Goal: Task Accomplishment & Management: Manage account settings

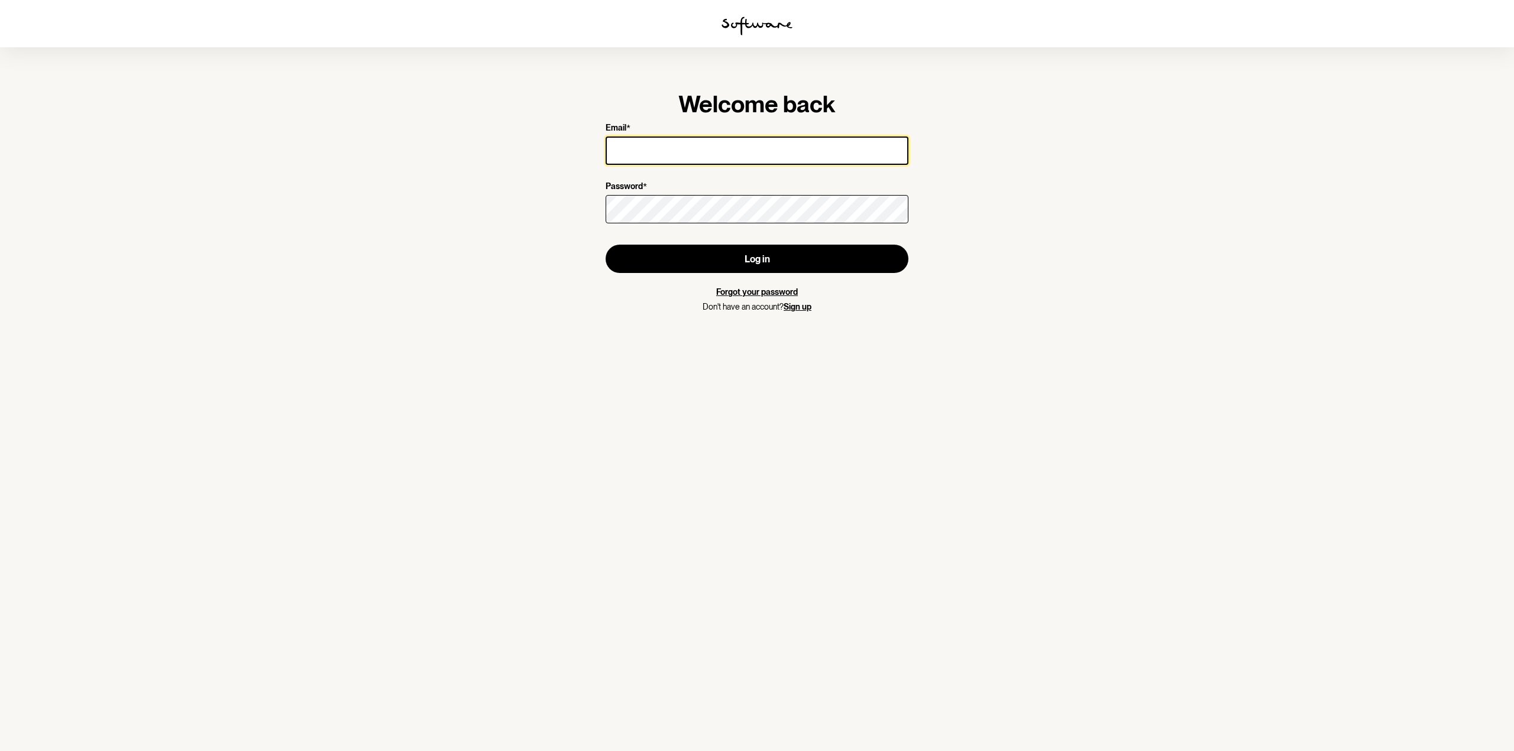
type input "[EMAIL_ADDRESS][DOMAIN_NAME]"
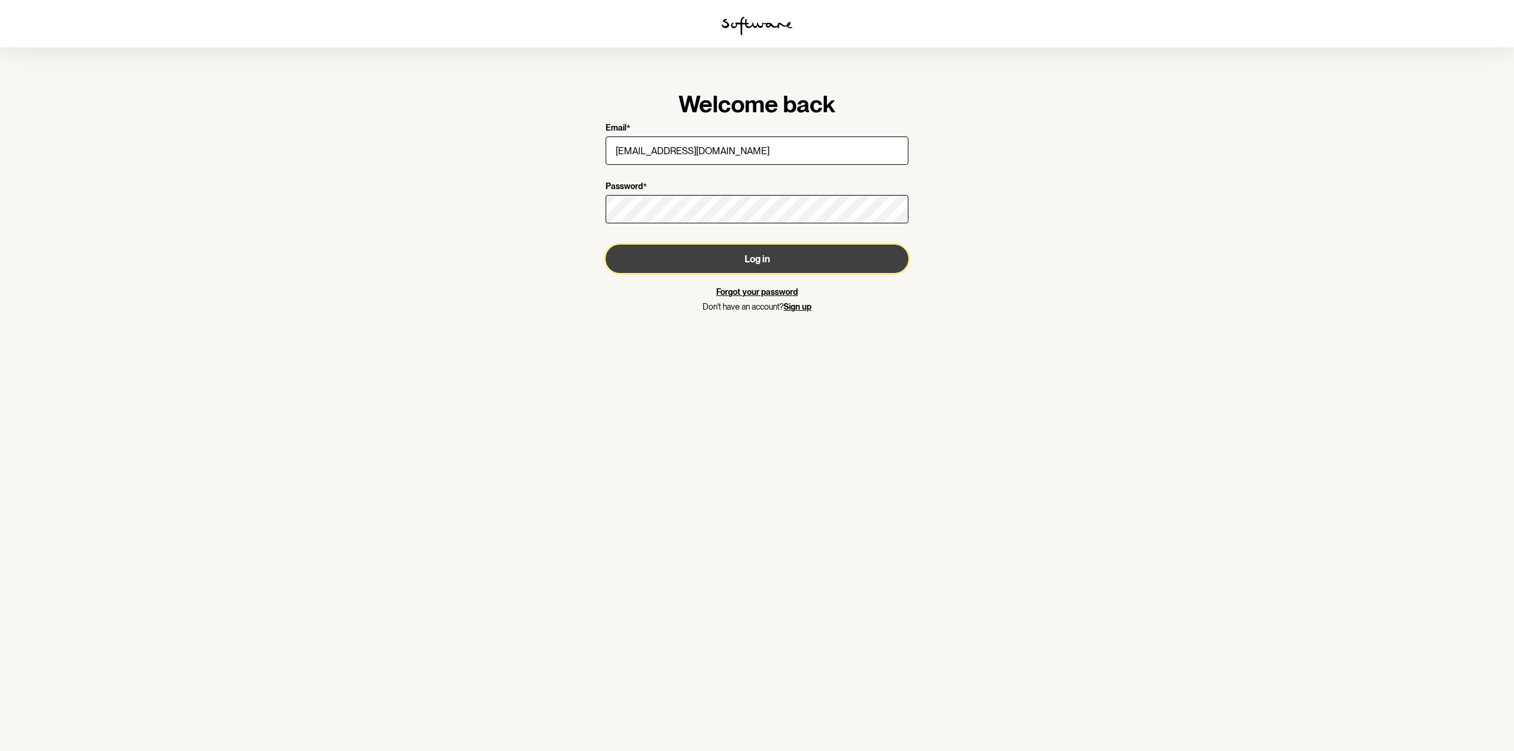
click at [761, 260] on button "Log in" at bounding box center [756, 259] width 303 height 28
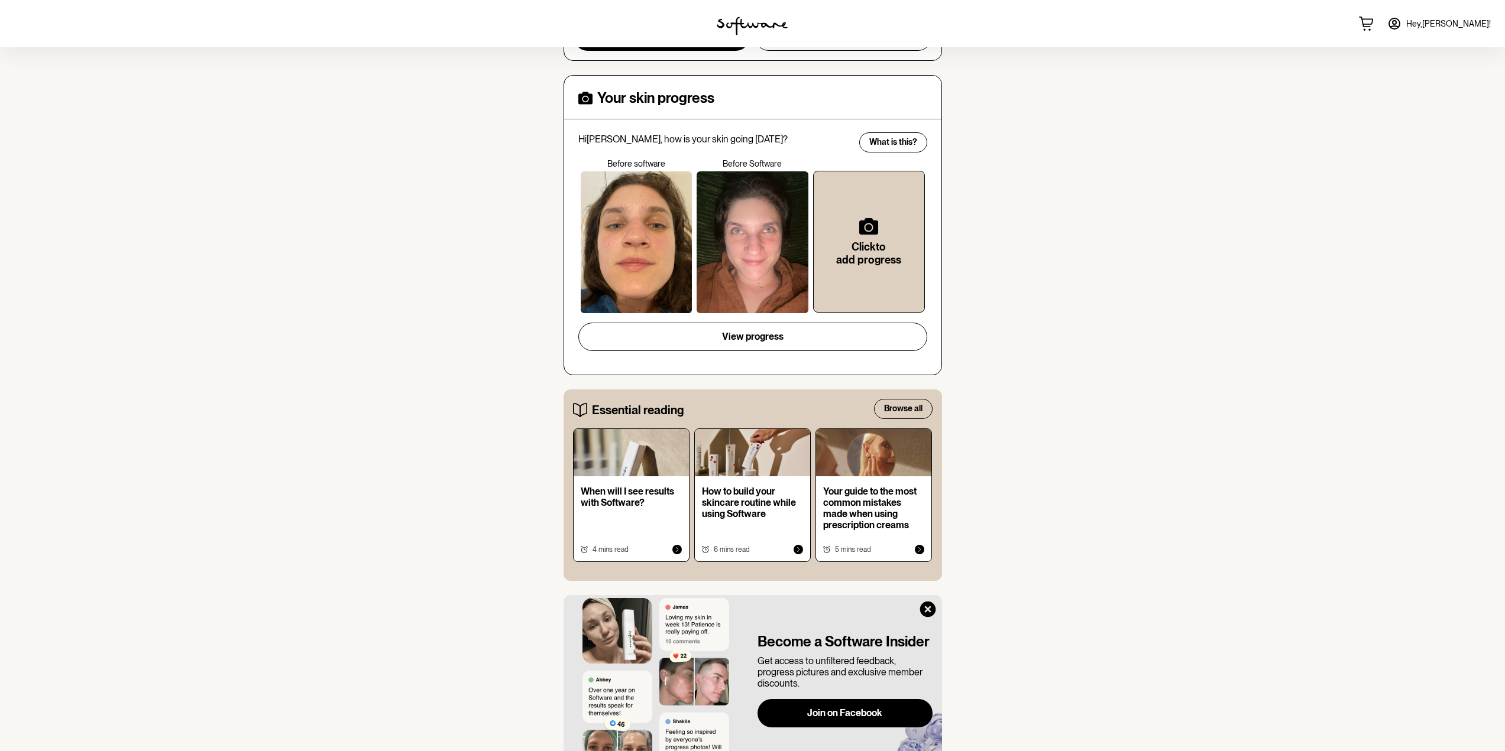
scroll to position [856, 0]
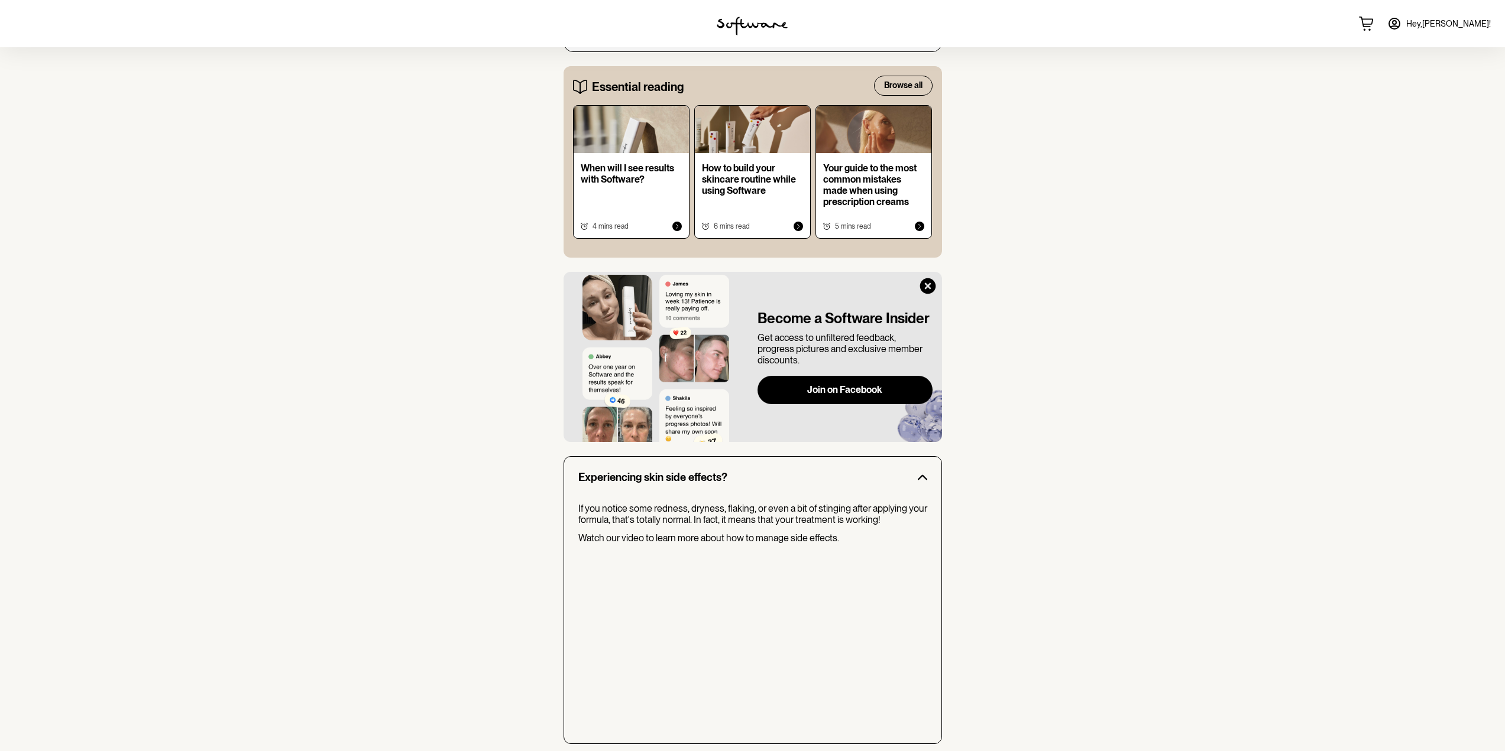
click at [1438, 20] on span "Hey, [PERSON_NAME] !" at bounding box center [1448, 24] width 85 height 10
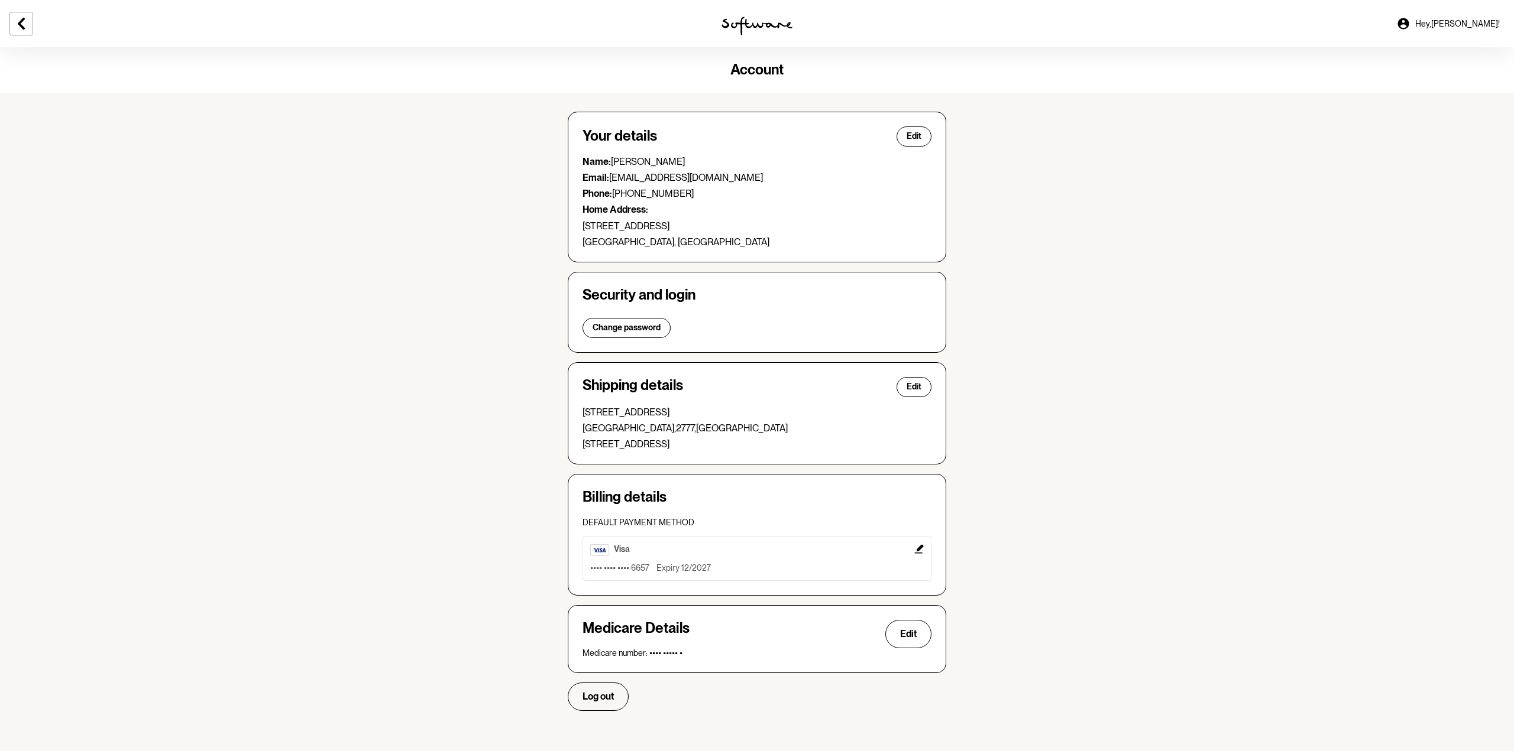
click at [1430, 25] on link "Hey, [PERSON_NAME] !" at bounding box center [1448, 23] width 118 height 28
click at [767, 22] on img at bounding box center [756, 26] width 71 height 19
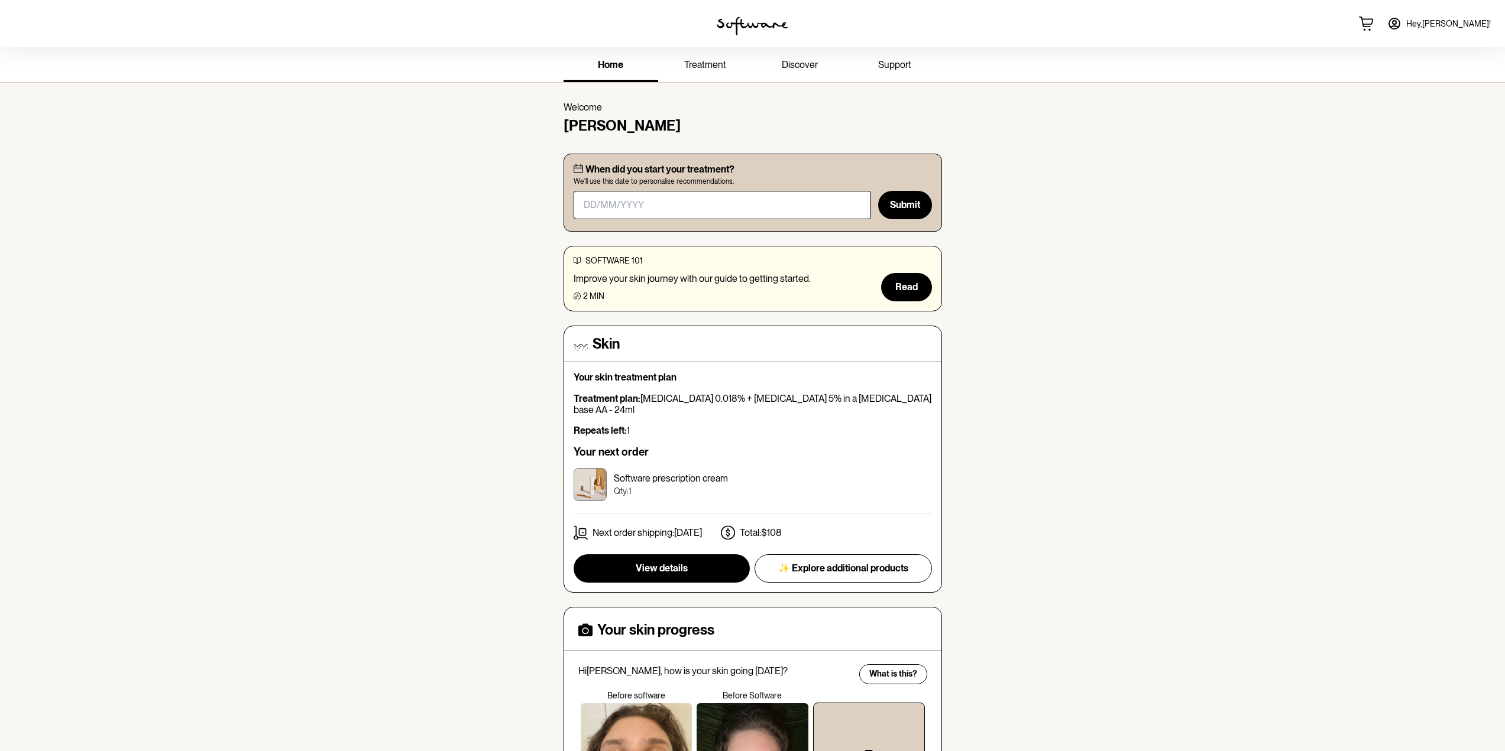
click at [716, 69] on span "treatment" at bounding box center [705, 64] width 42 height 11
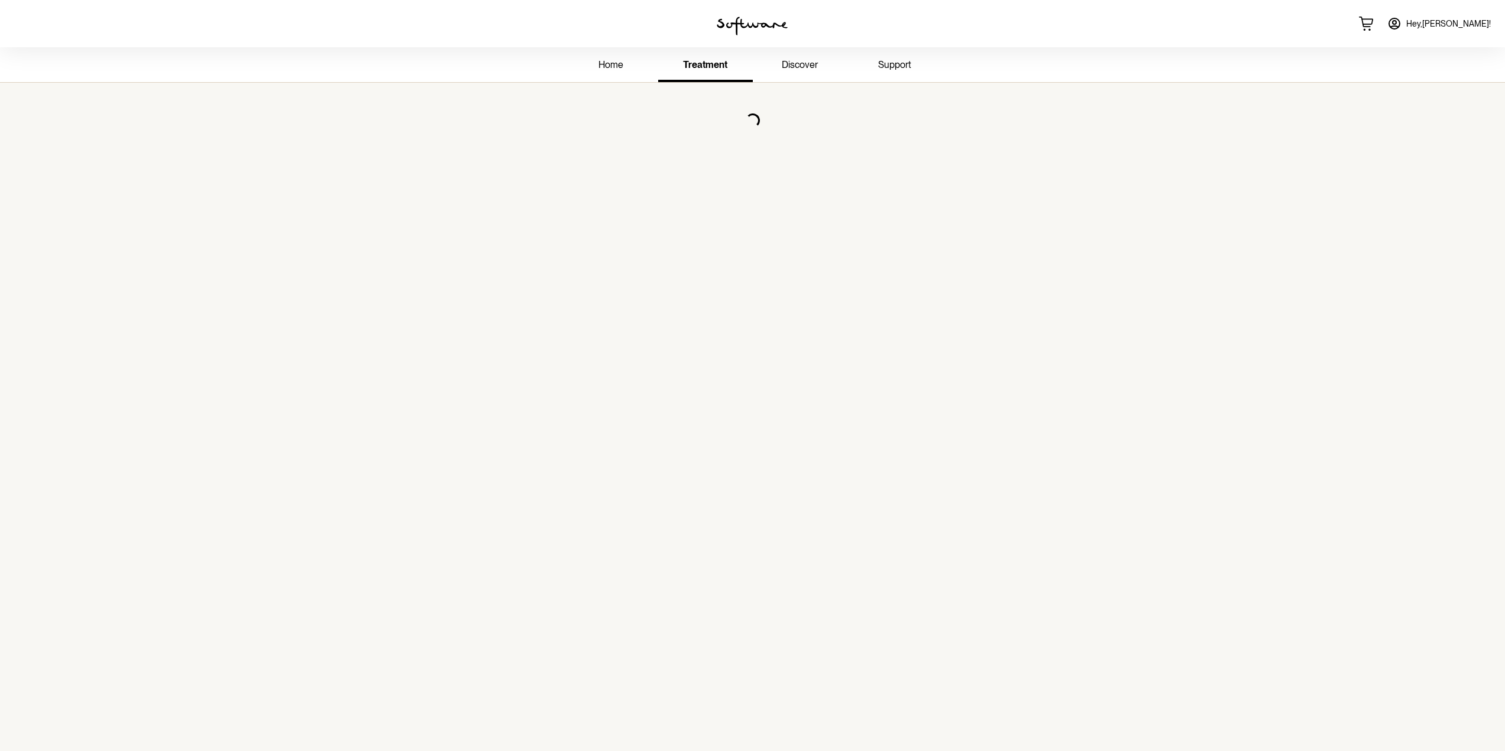
click at [893, 66] on span "support" at bounding box center [894, 64] width 33 height 11
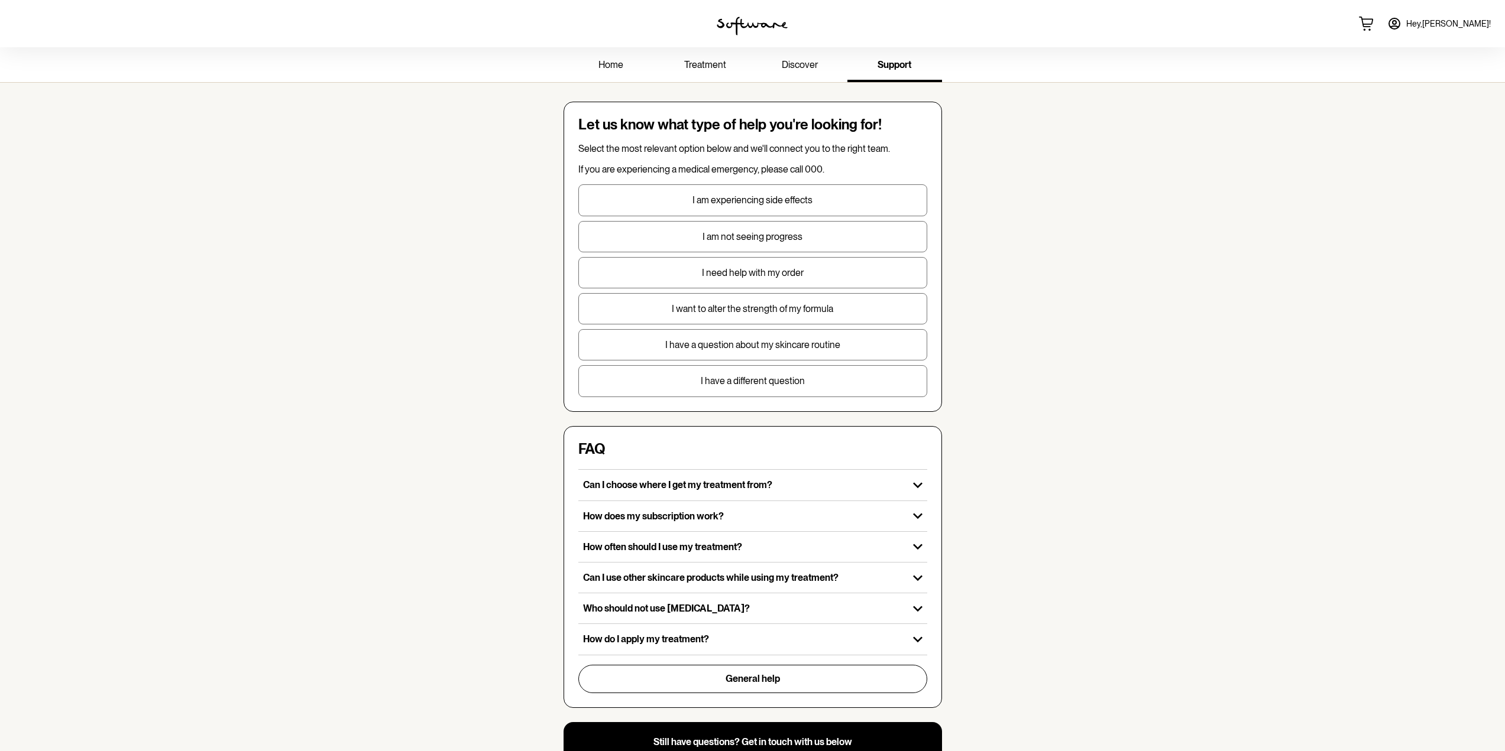
click at [799, 73] on link "discover" at bounding box center [800, 66] width 95 height 33
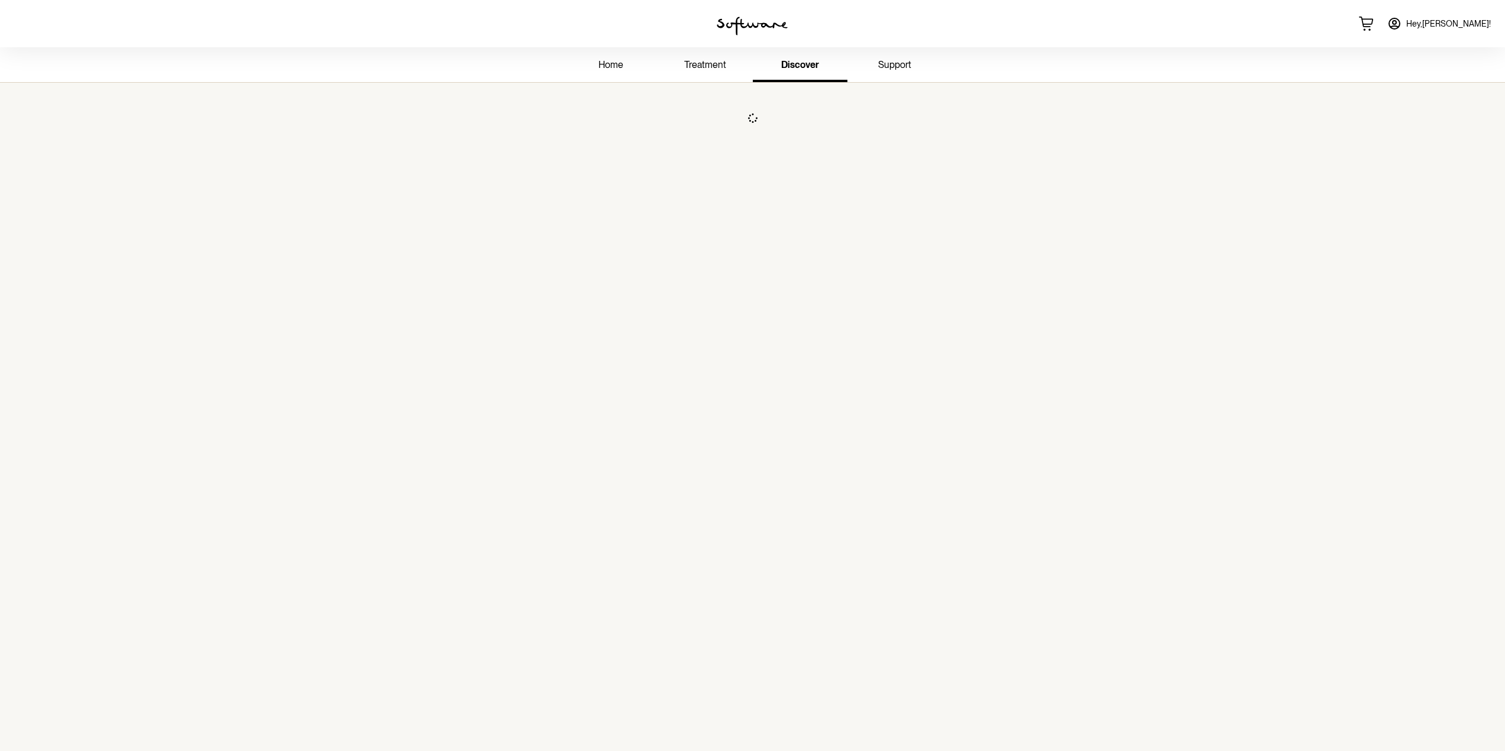
click at [688, 71] on link "treatment" at bounding box center [705, 66] width 95 height 33
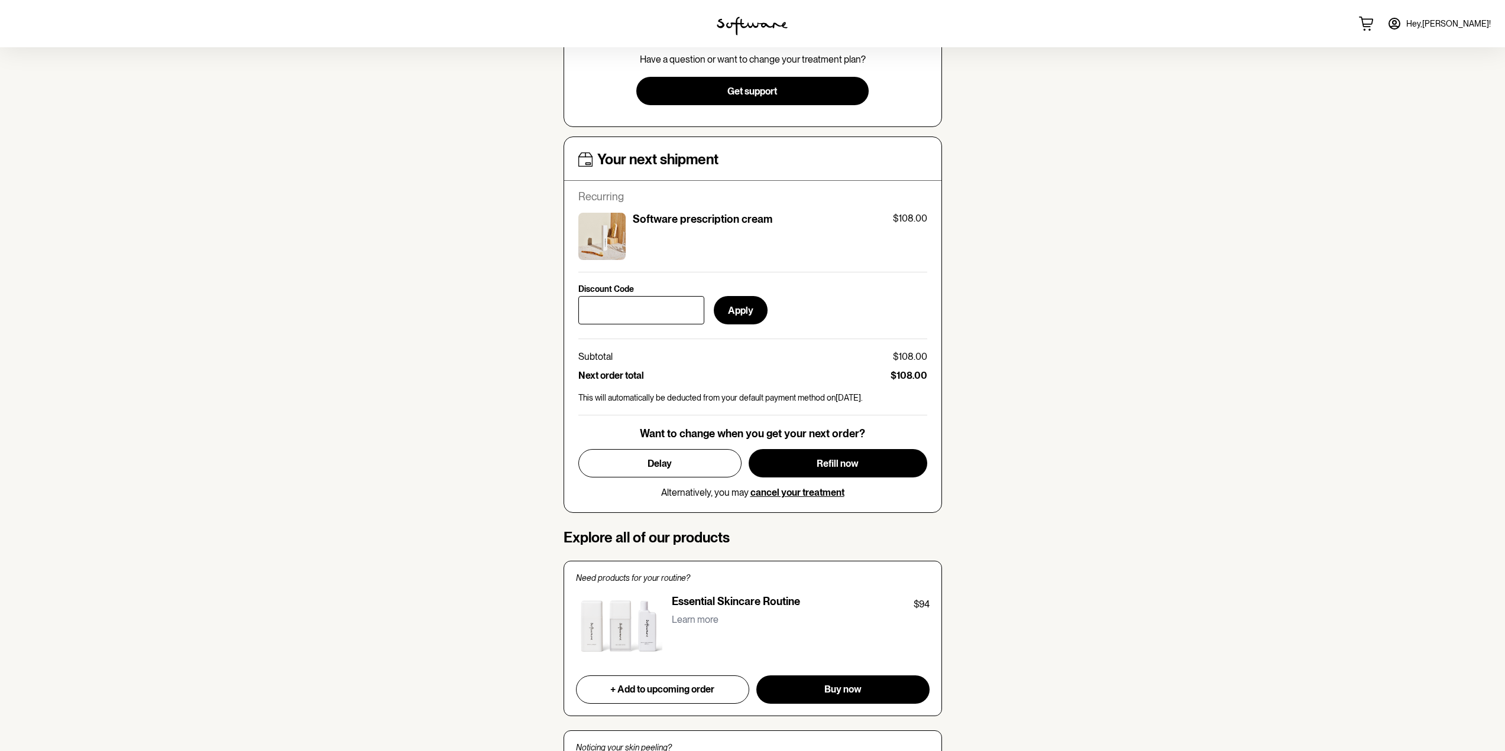
scroll to position [355, 0]
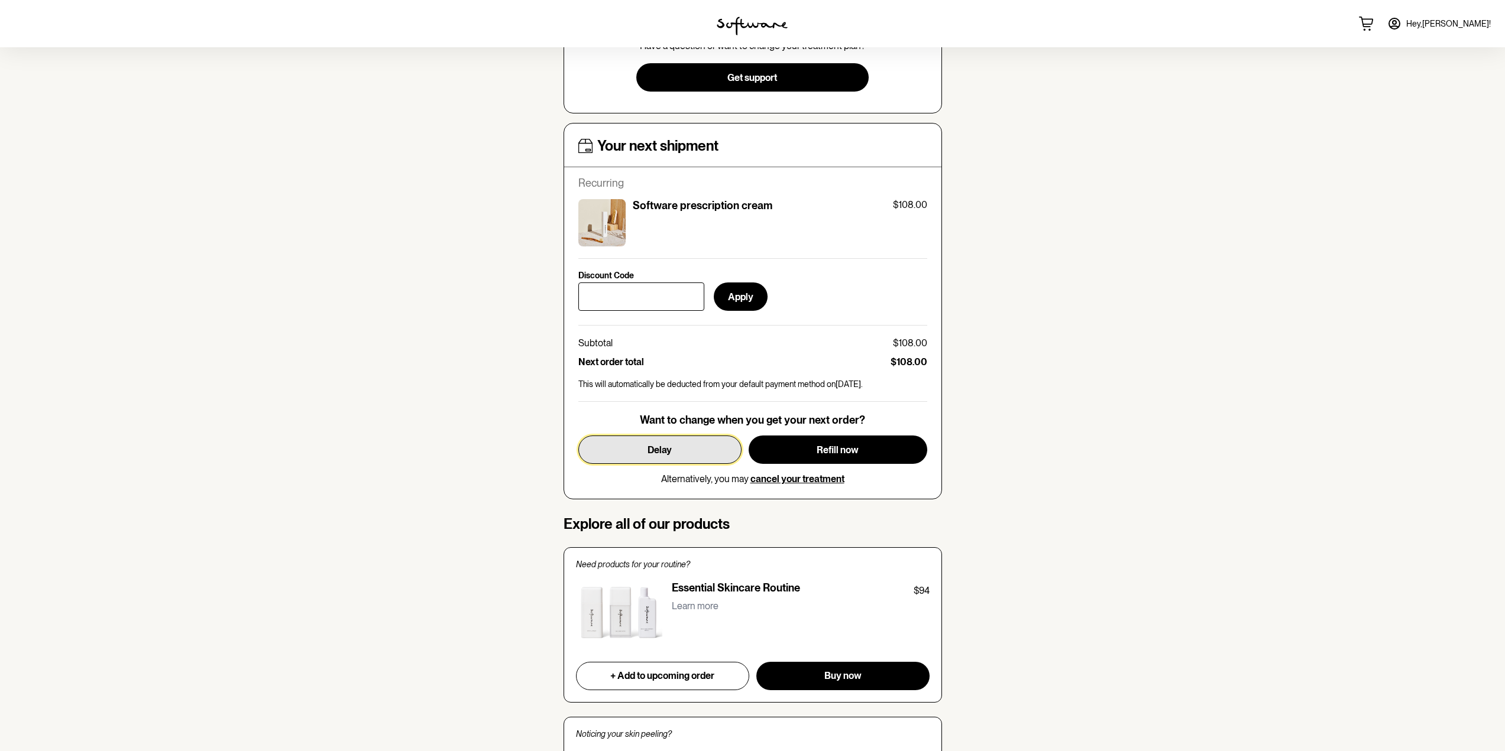
click at [670, 450] on span "Delay" at bounding box center [659, 450] width 24 height 11
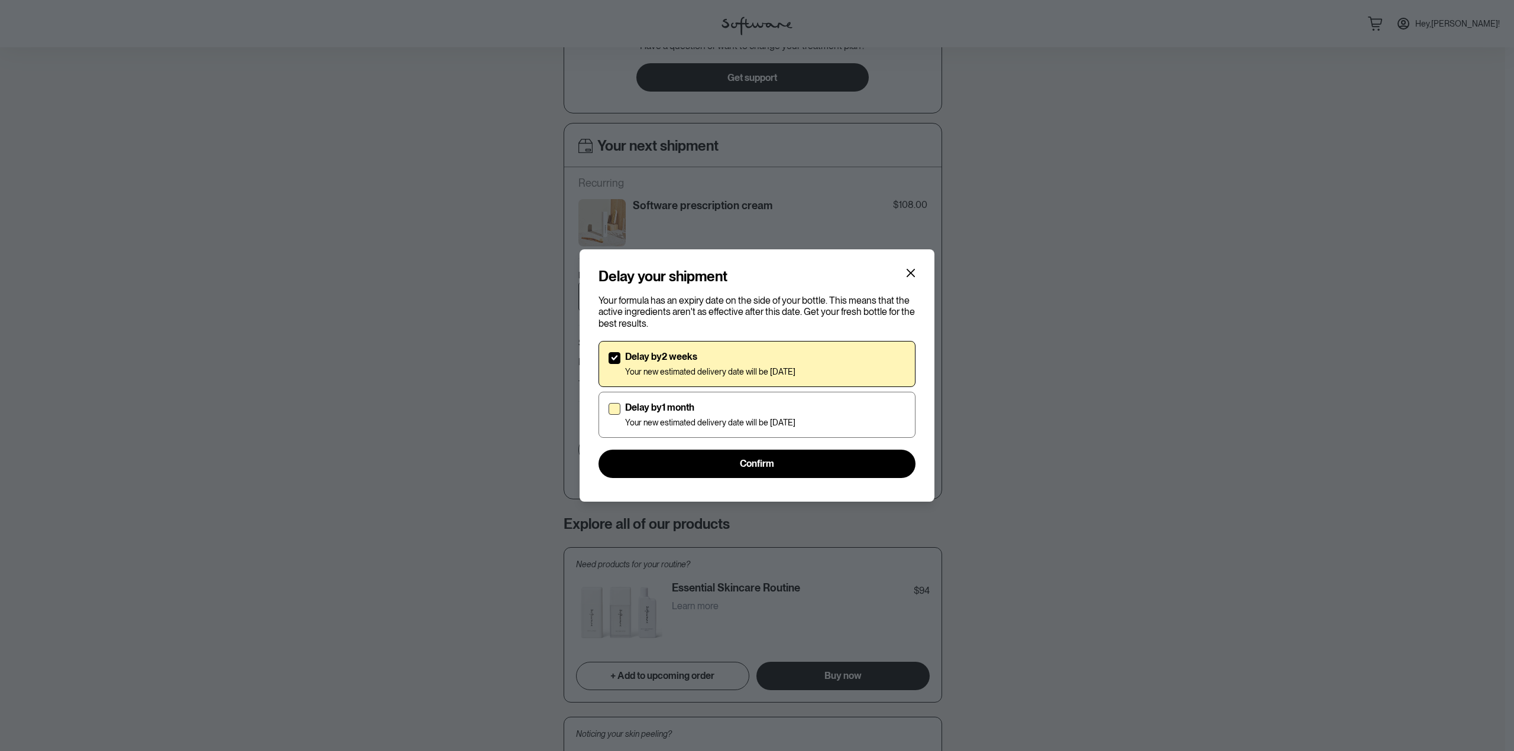
click at [680, 406] on p "Delay by 1 month" at bounding box center [710, 407] width 170 height 11
click at [608, 414] on input "Delay by 1 month Your new estimated delivery date will be [DATE]" at bounding box center [608, 414] width 1 height 1
checkbox input "true"
checkbox input "false"
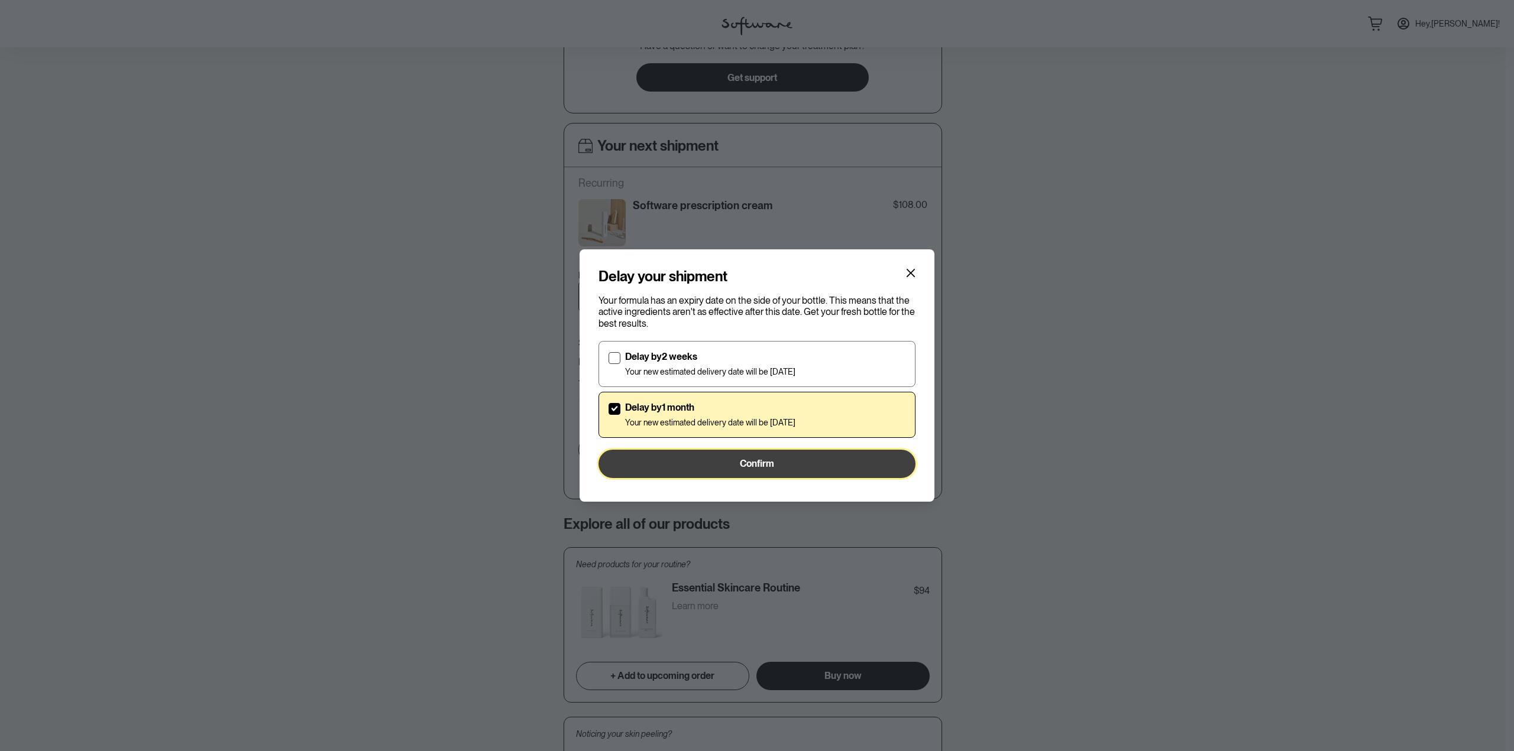
click at [713, 461] on button "Confirm" at bounding box center [756, 464] width 317 height 28
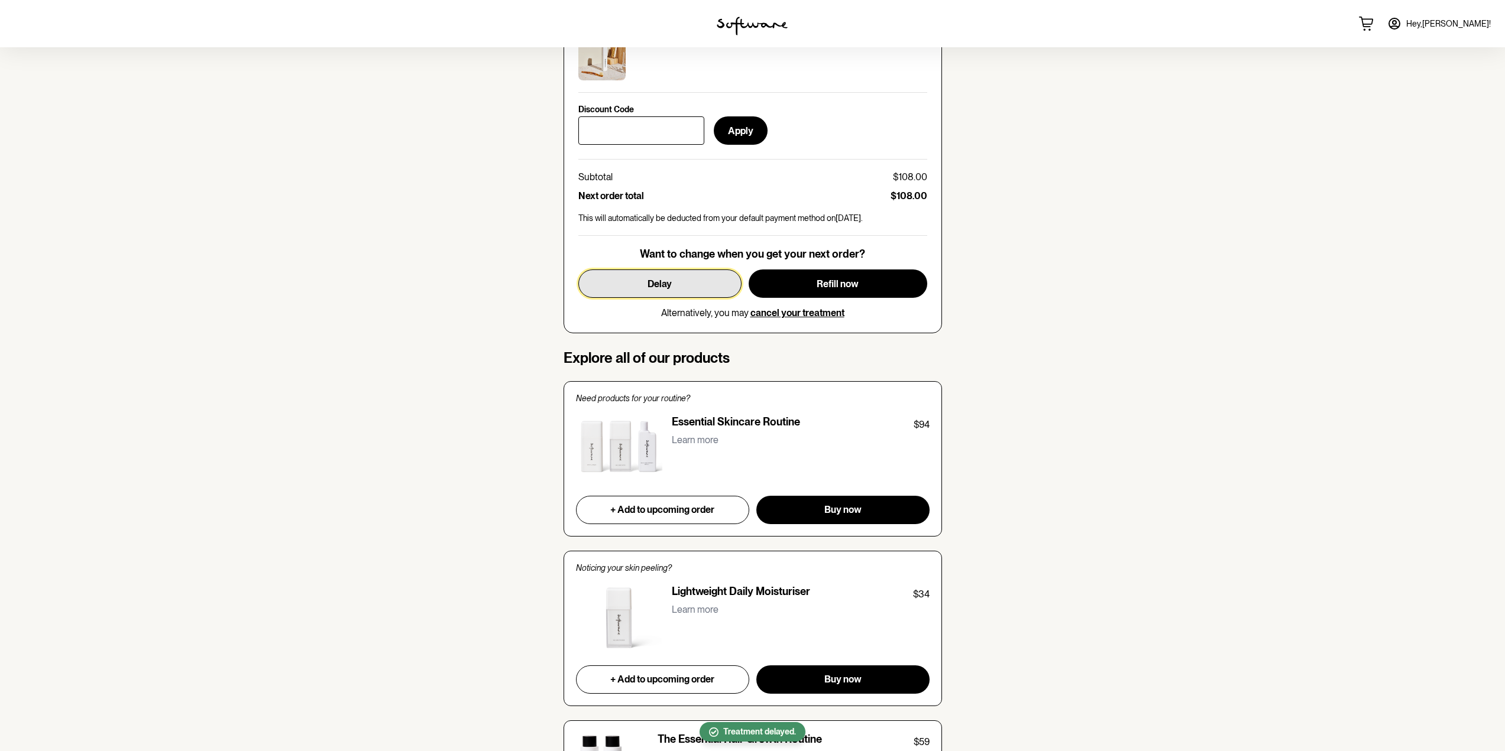
scroll to position [591, 0]
